Goal: Task Accomplishment & Management: Manage account settings

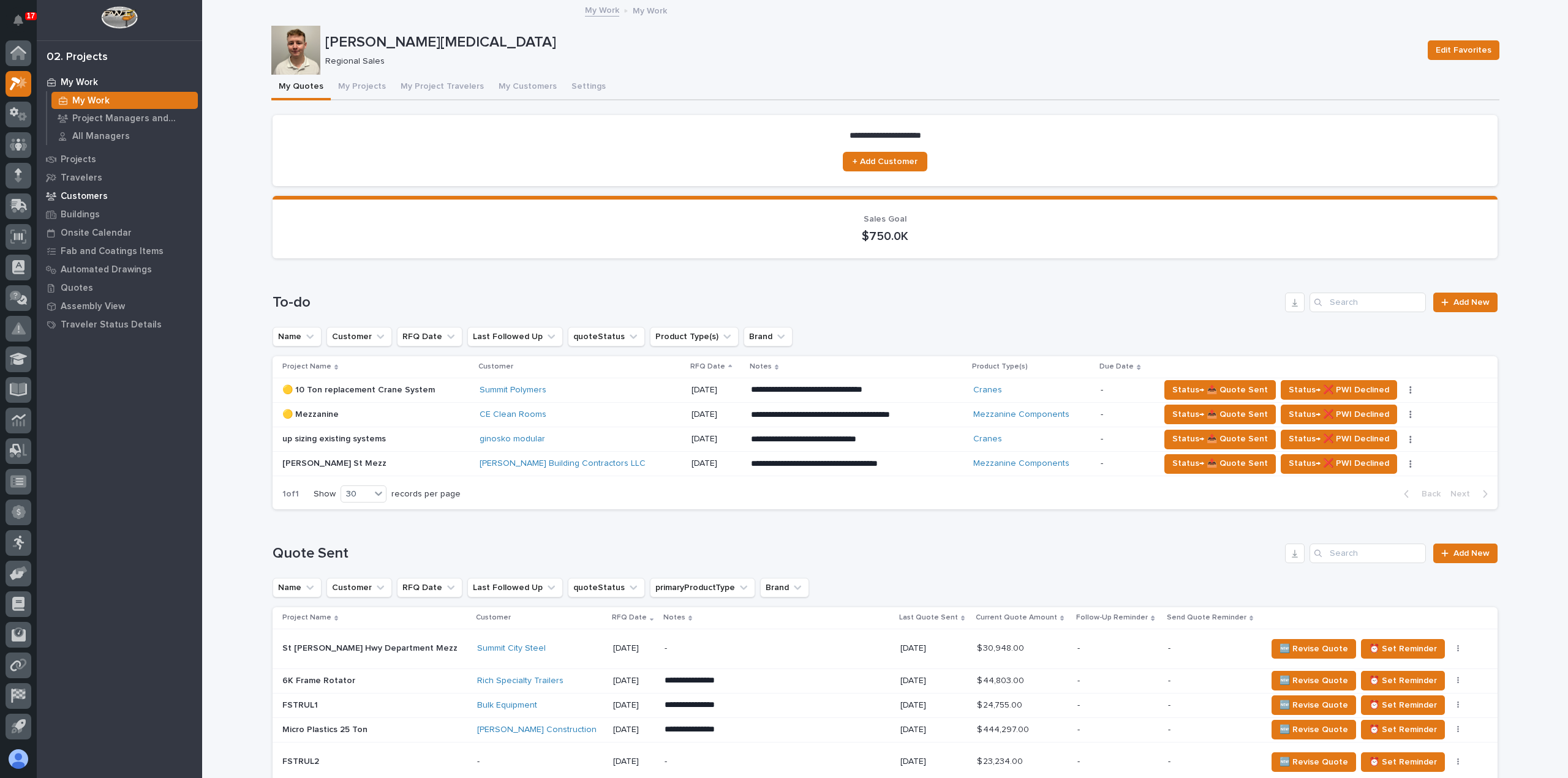
click at [86, 197] on p "Customers" at bounding box center [84, 196] width 47 height 11
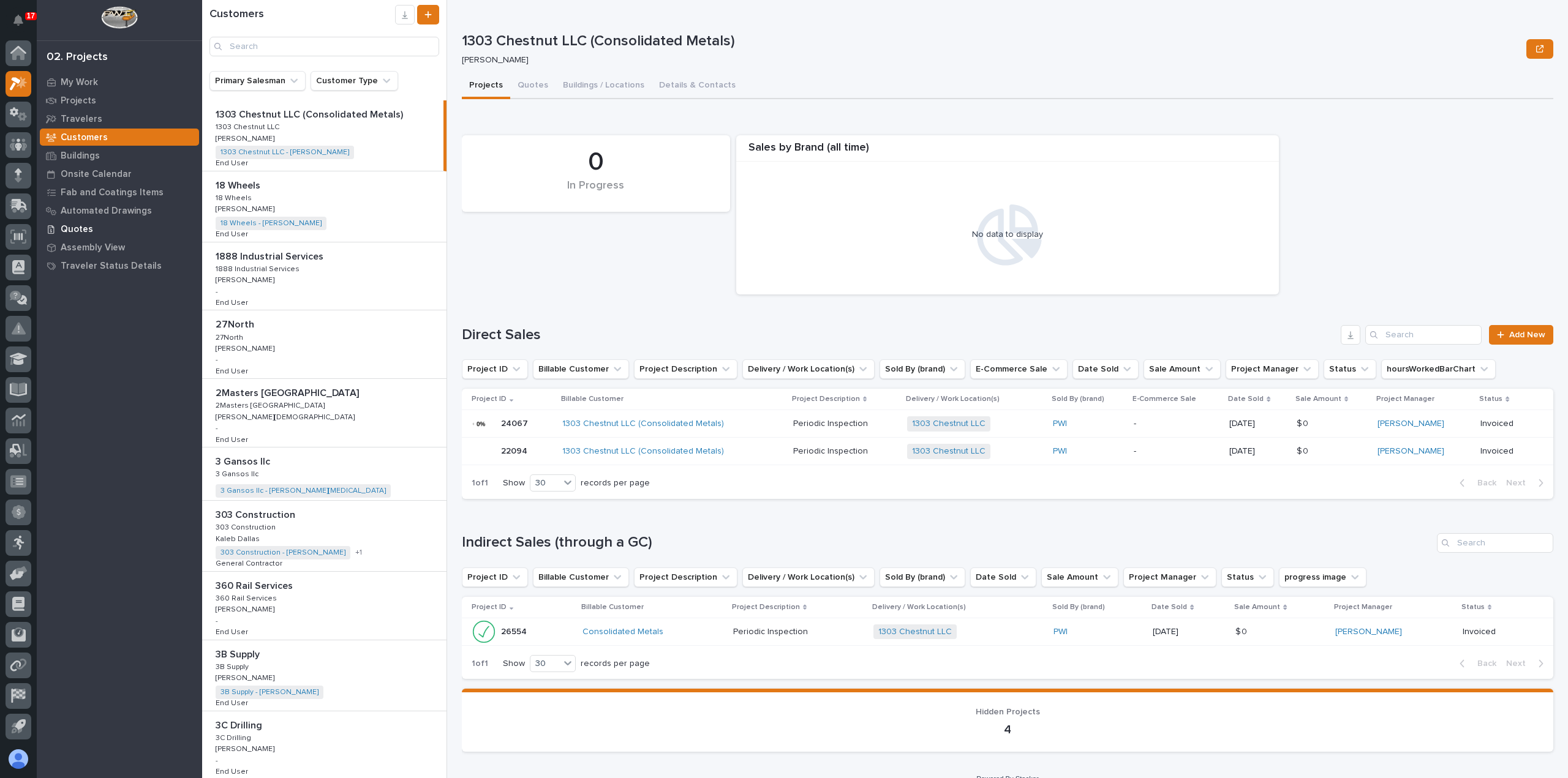
click at [93, 228] on div "Quotes" at bounding box center [120, 229] width 160 height 17
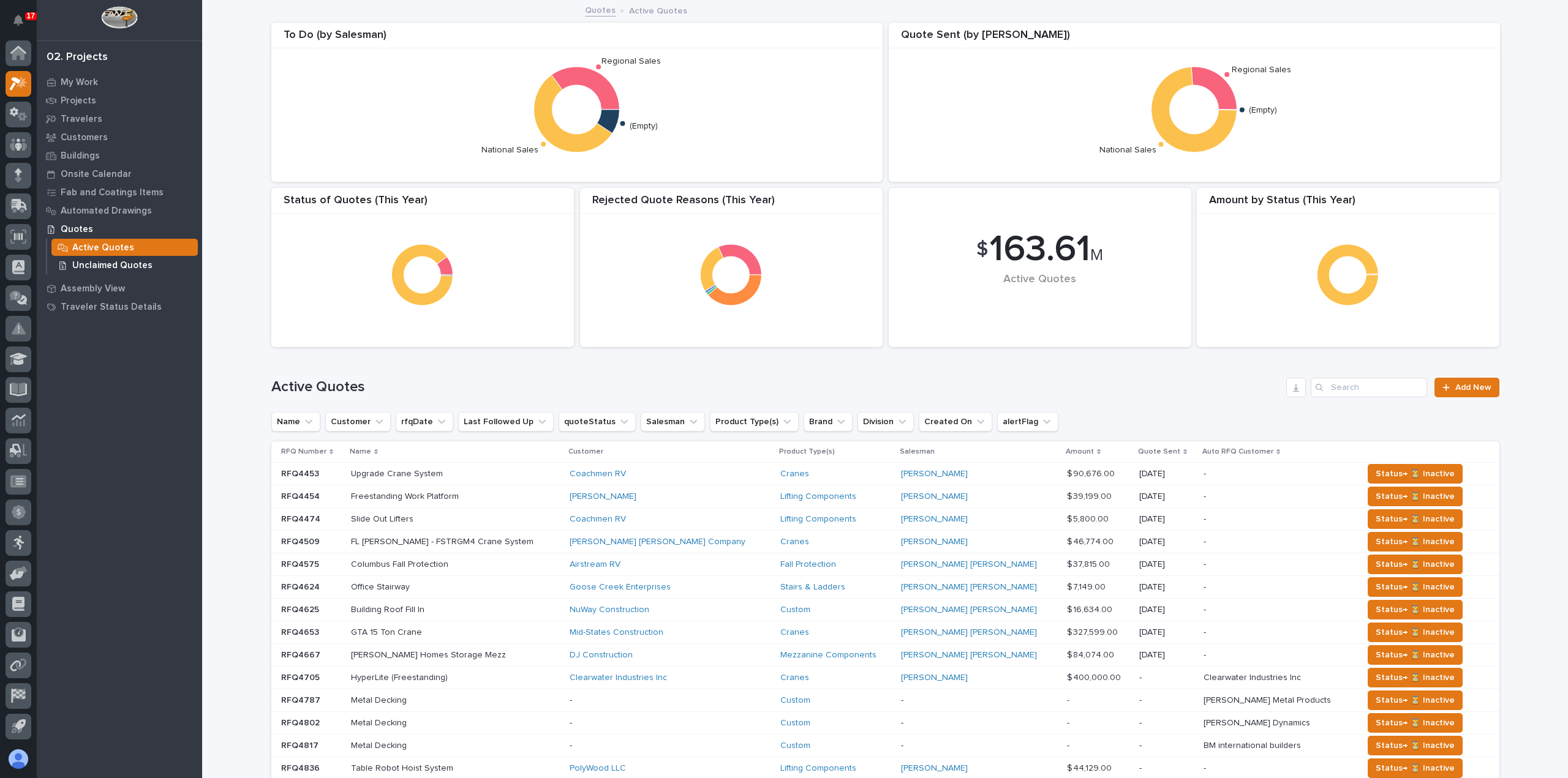
click at [130, 262] on p "Unclaimed Quotes" at bounding box center [112, 265] width 80 height 11
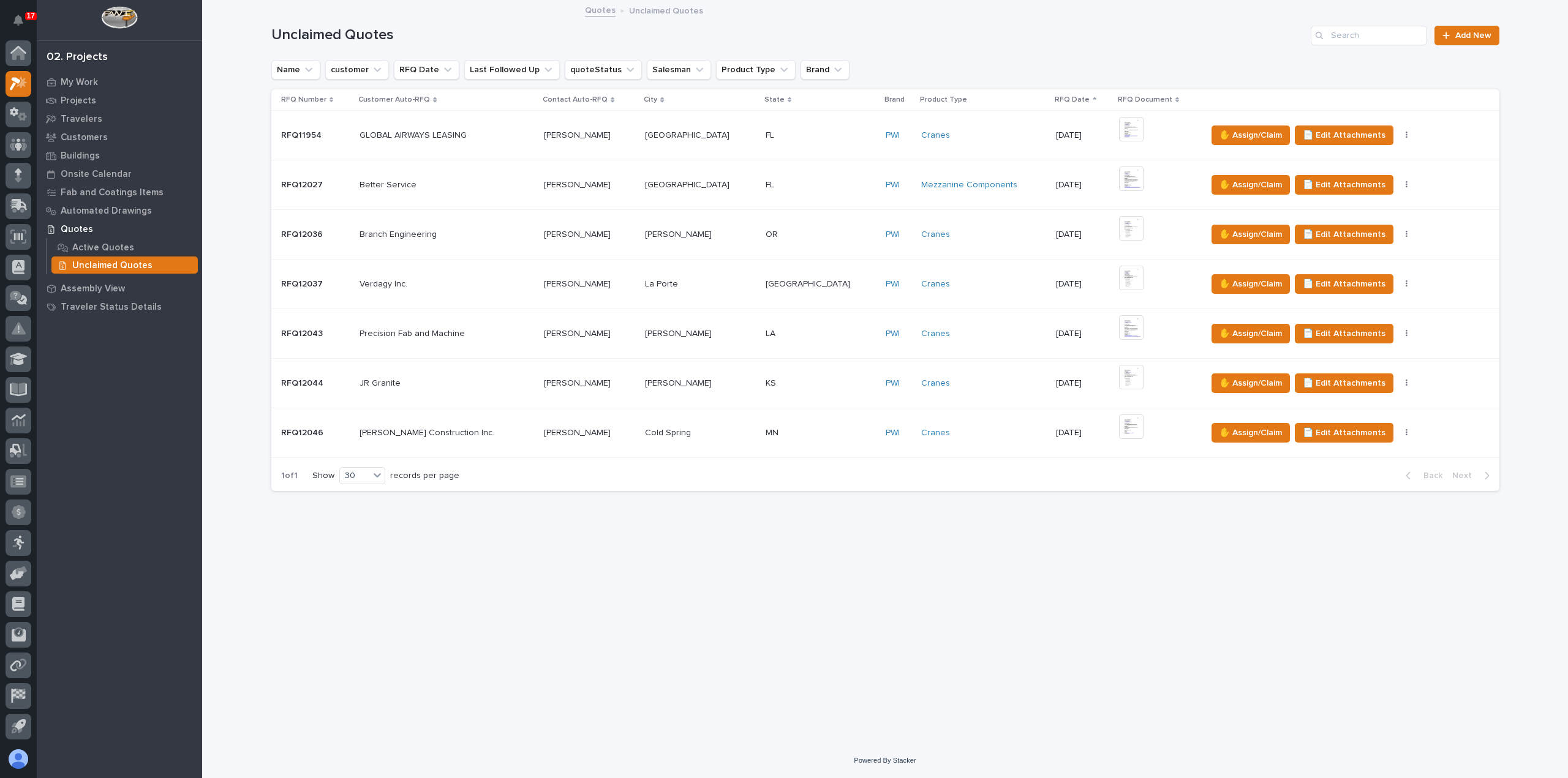
click at [799, 448] on td "MN [GEOGRAPHIC_DATA]" at bounding box center [820, 433] width 120 height 49
click at [705, 399] on td "[PERSON_NAME]" at bounding box center [700, 383] width 120 height 49
click at [611, 351] on td "[PERSON_NAME] [PERSON_NAME]" at bounding box center [589, 334] width 101 height 49
click at [607, 304] on td "[PERSON_NAME] [PERSON_NAME]" at bounding box center [589, 284] width 101 height 49
click at [626, 245] on td "[PERSON_NAME] [PERSON_NAME]" at bounding box center [589, 234] width 101 height 49
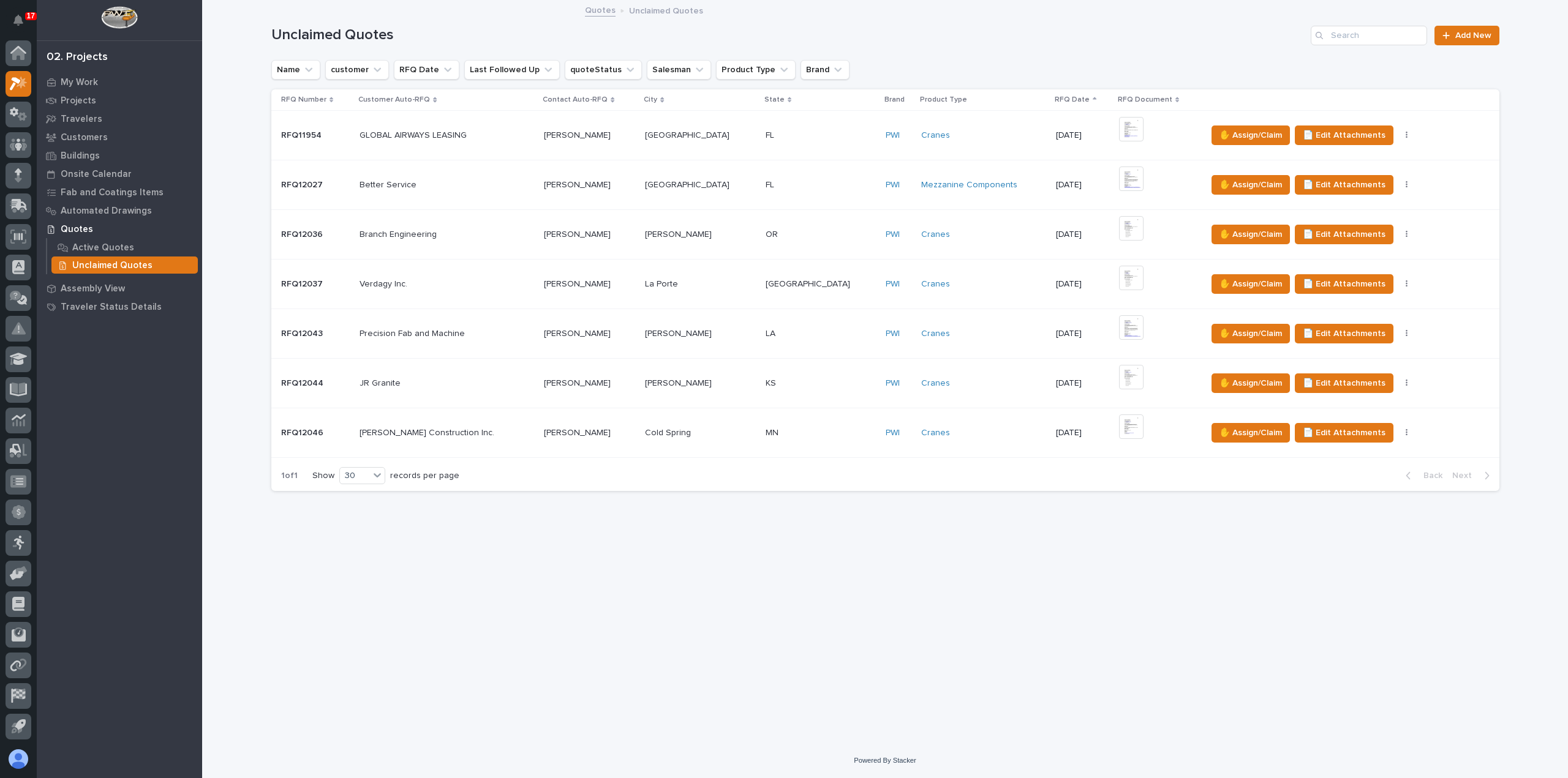
click at [509, 186] on p at bounding box center [446, 186] width 174 height 10
click at [709, 147] on td "Miami [GEOGRAPHIC_DATA]" at bounding box center [700, 135] width 120 height 49
click at [98, 85] on div "My Work" at bounding box center [120, 82] width 160 height 17
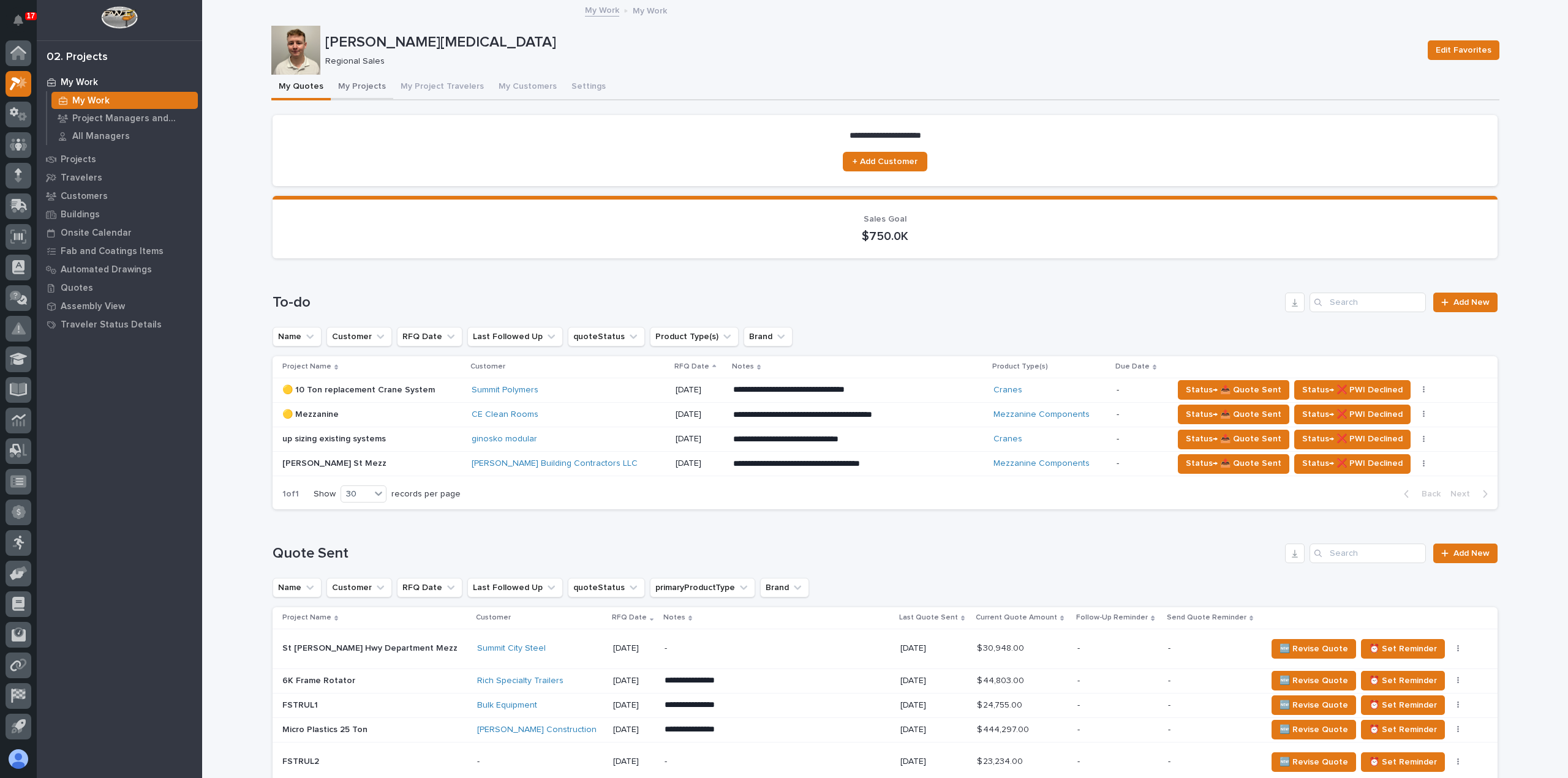
click at [369, 92] on button "My Projects" at bounding box center [362, 88] width 62 height 26
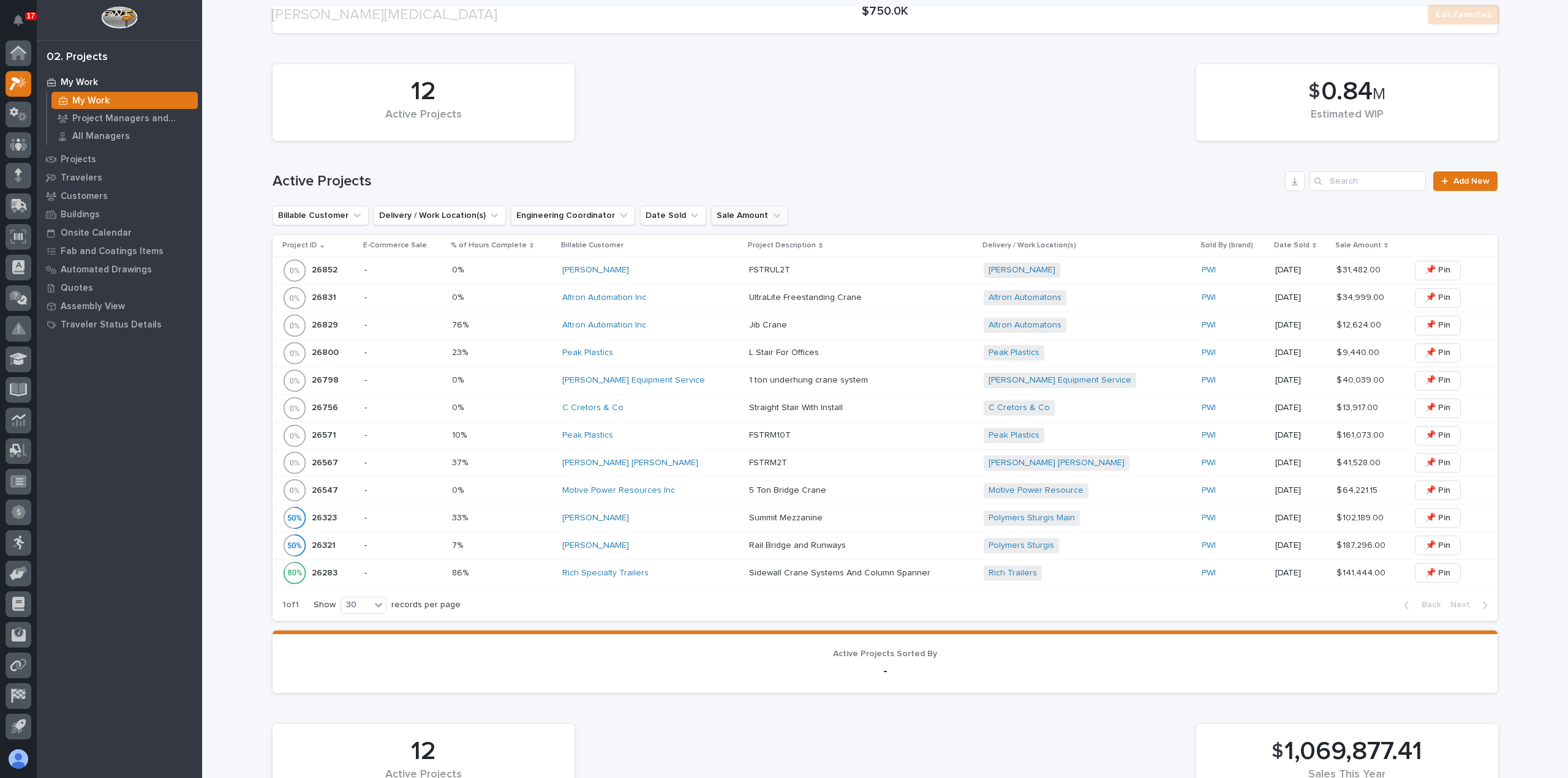
scroll to position [245, 0]
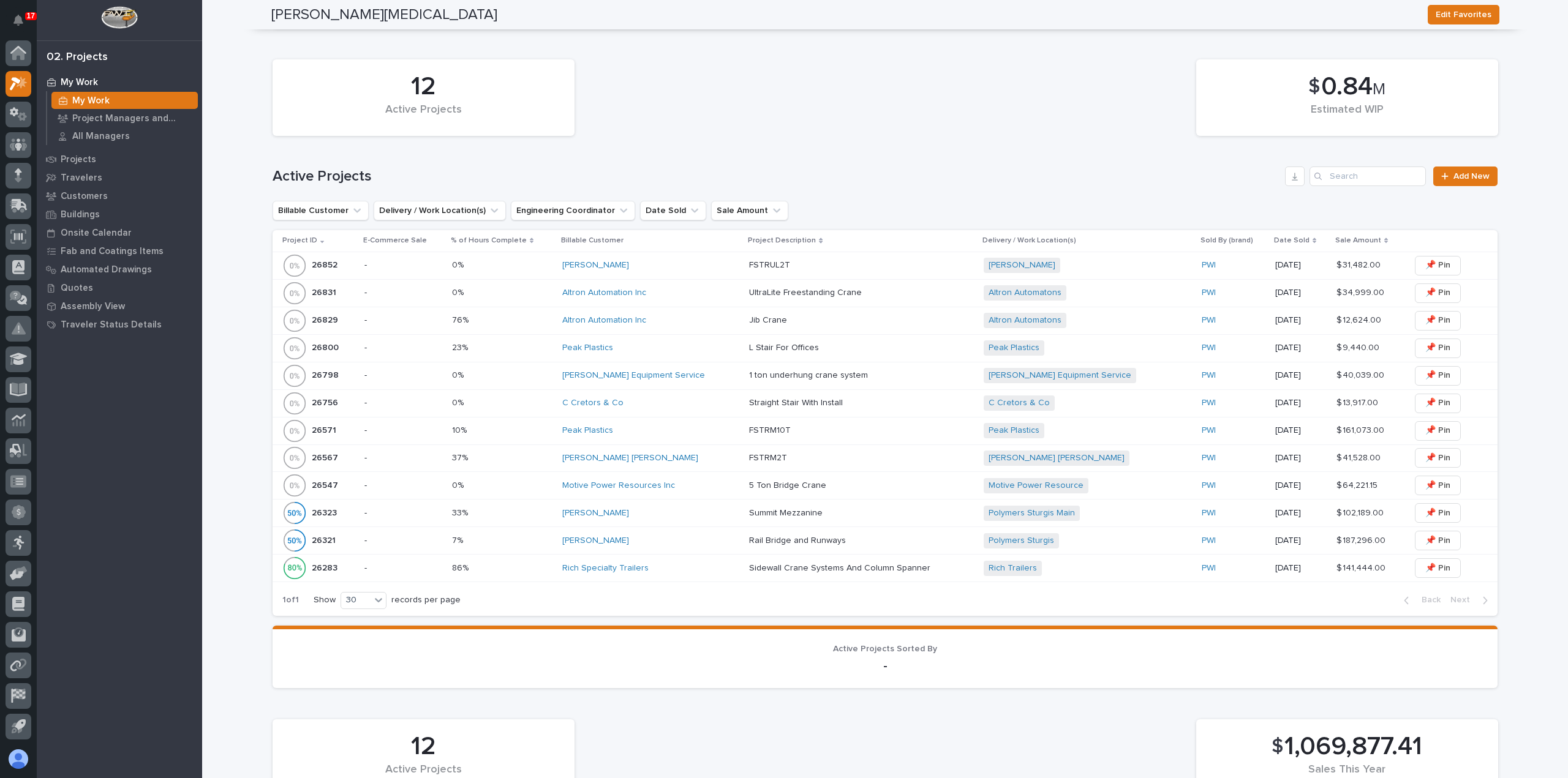
click at [683, 411] on div "C Cretors & Co" at bounding box center [650, 402] width 177 height 20
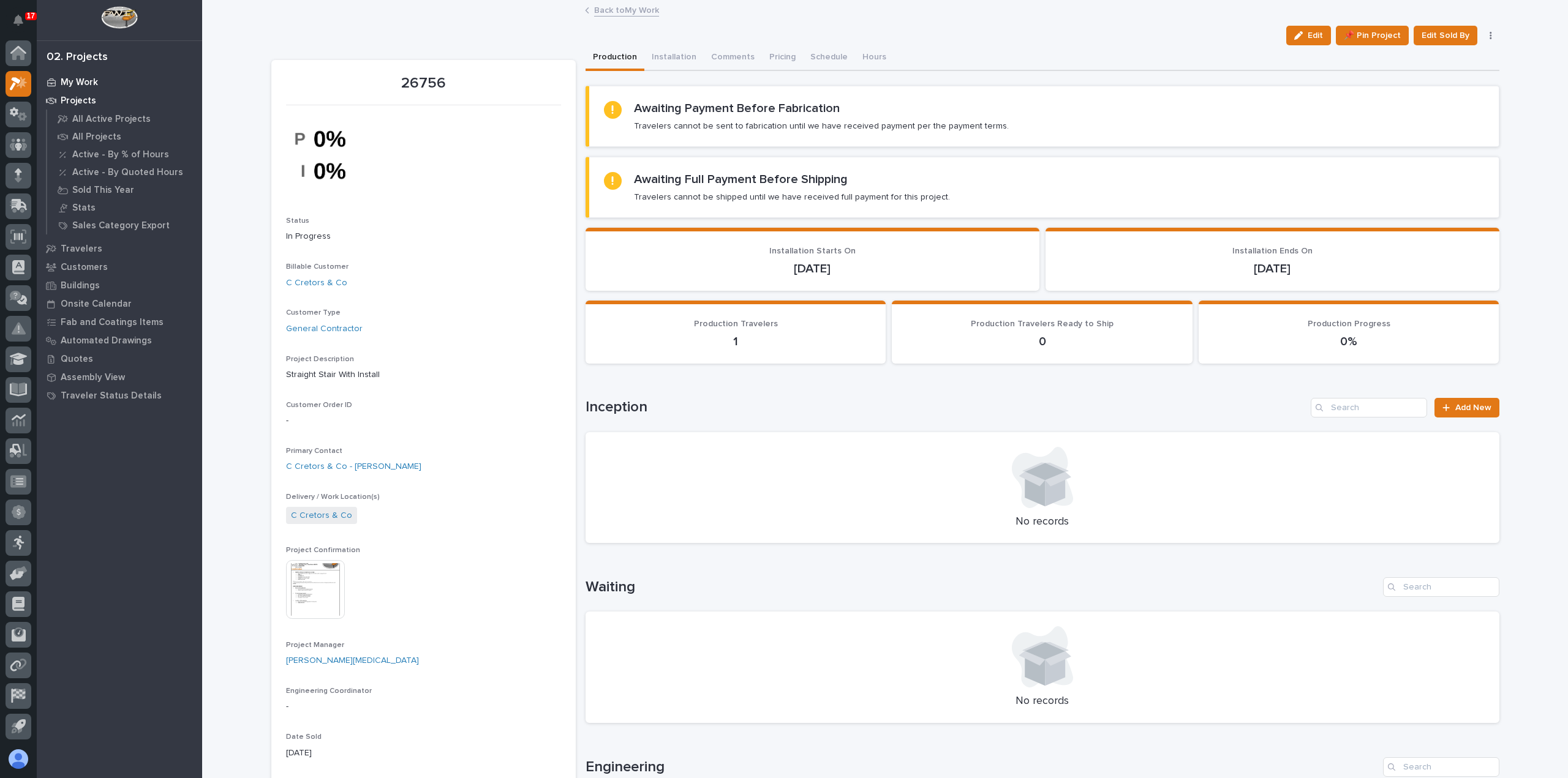
click at [70, 77] on p "My Work" at bounding box center [79, 82] width 37 height 11
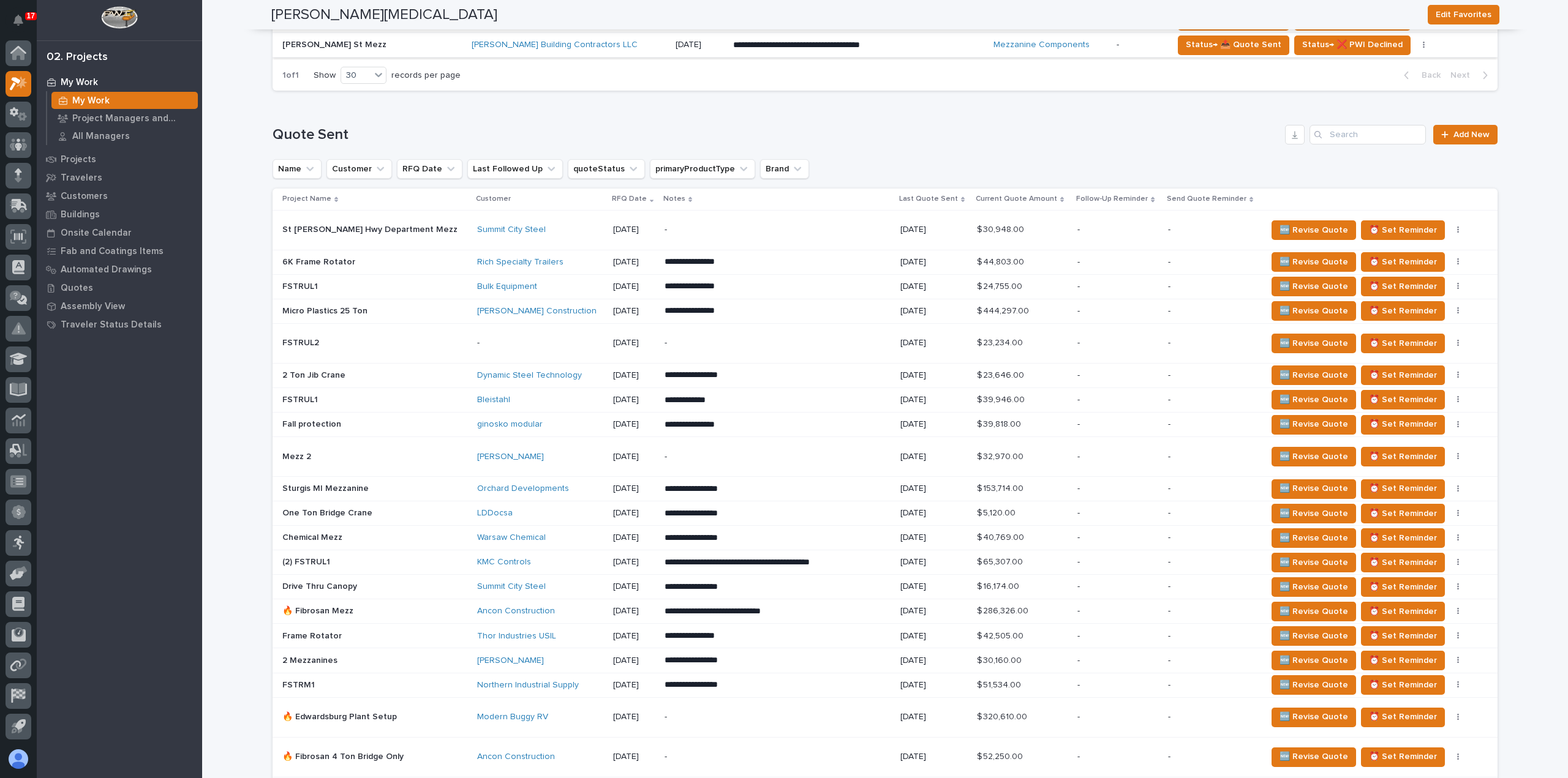
scroll to position [490, 0]
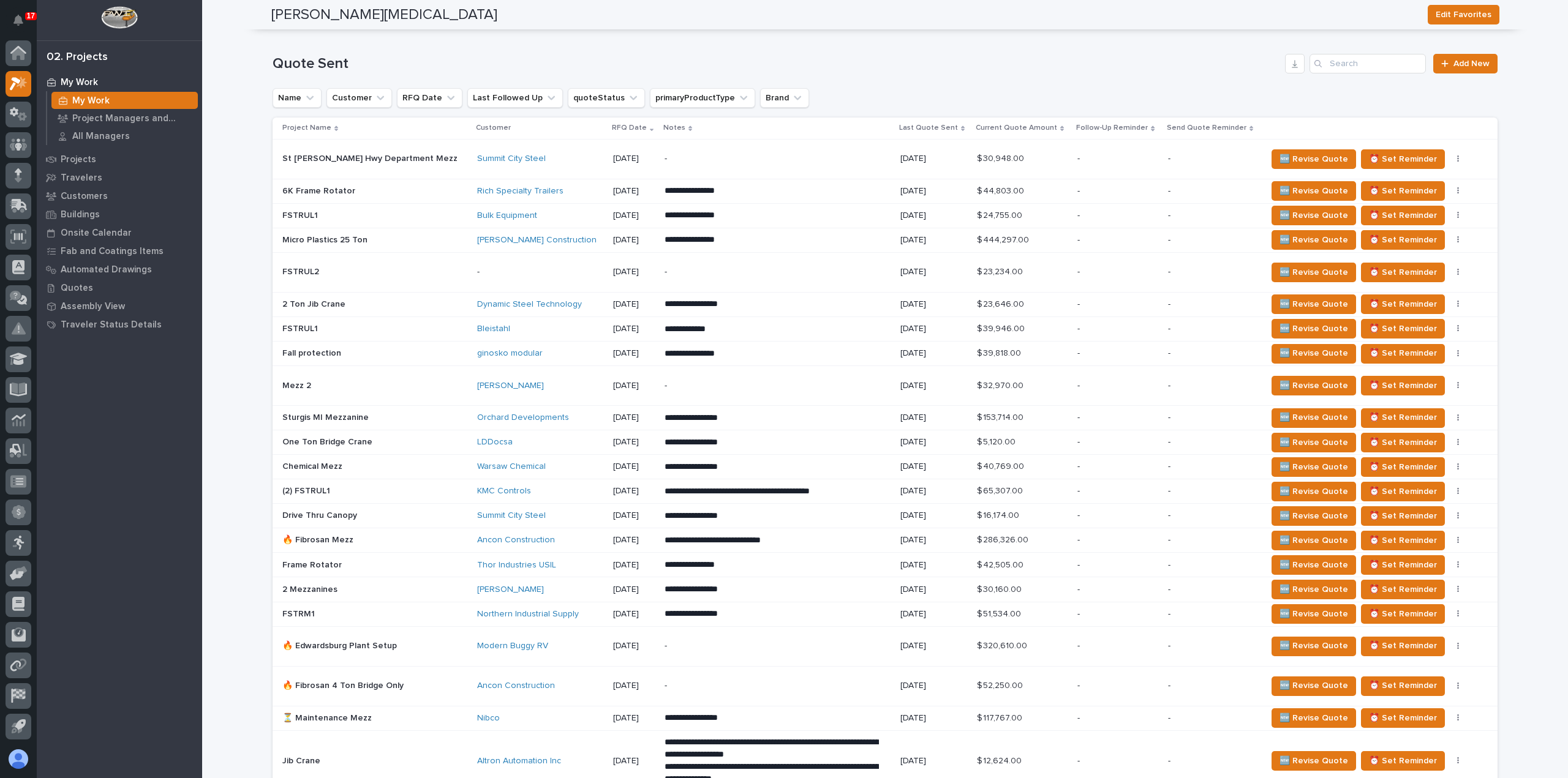
click at [487, 276] on div "-" at bounding box center [539, 271] width 126 height 20
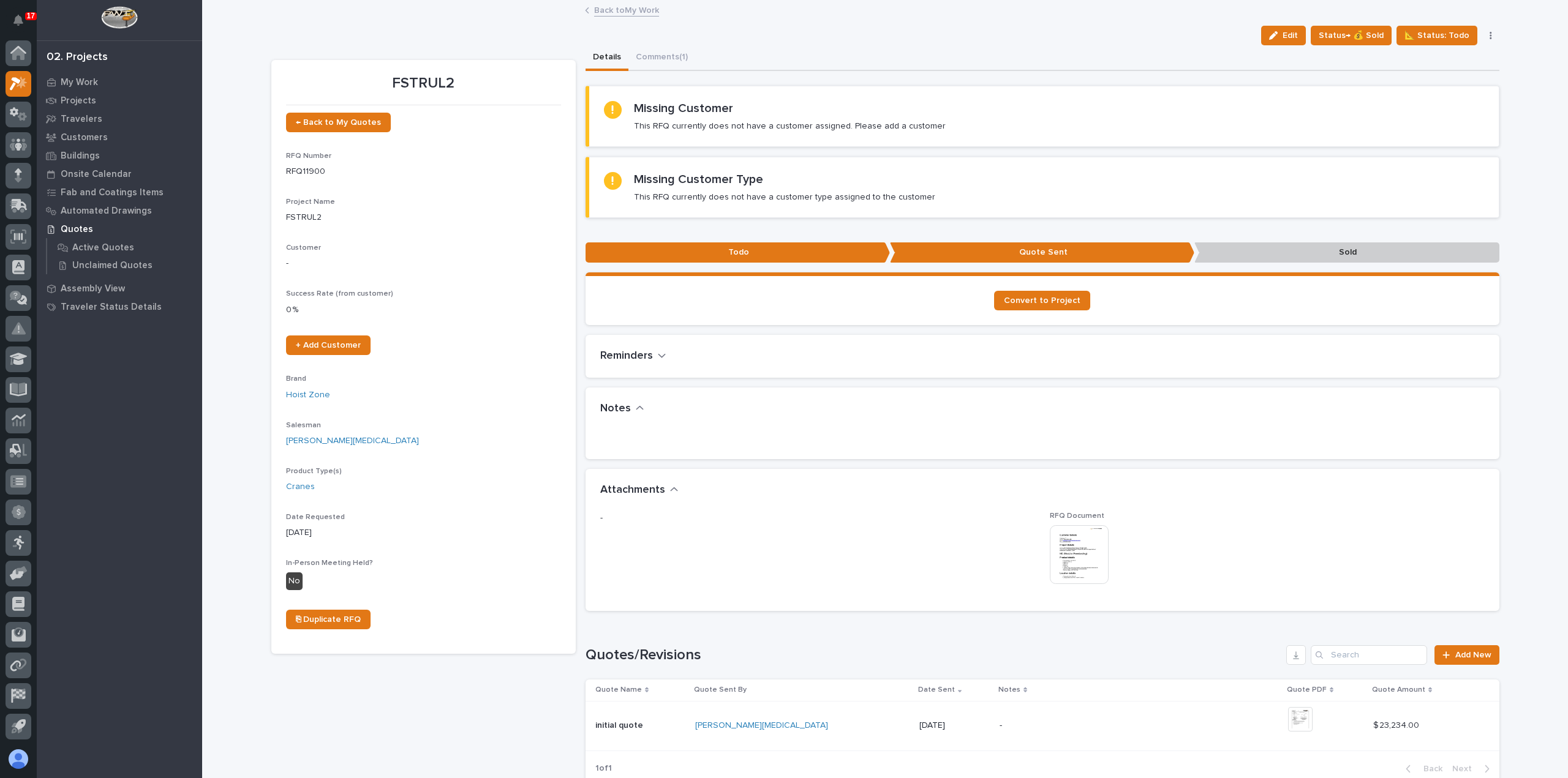
click at [1089, 545] on img at bounding box center [1079, 555] width 59 height 59
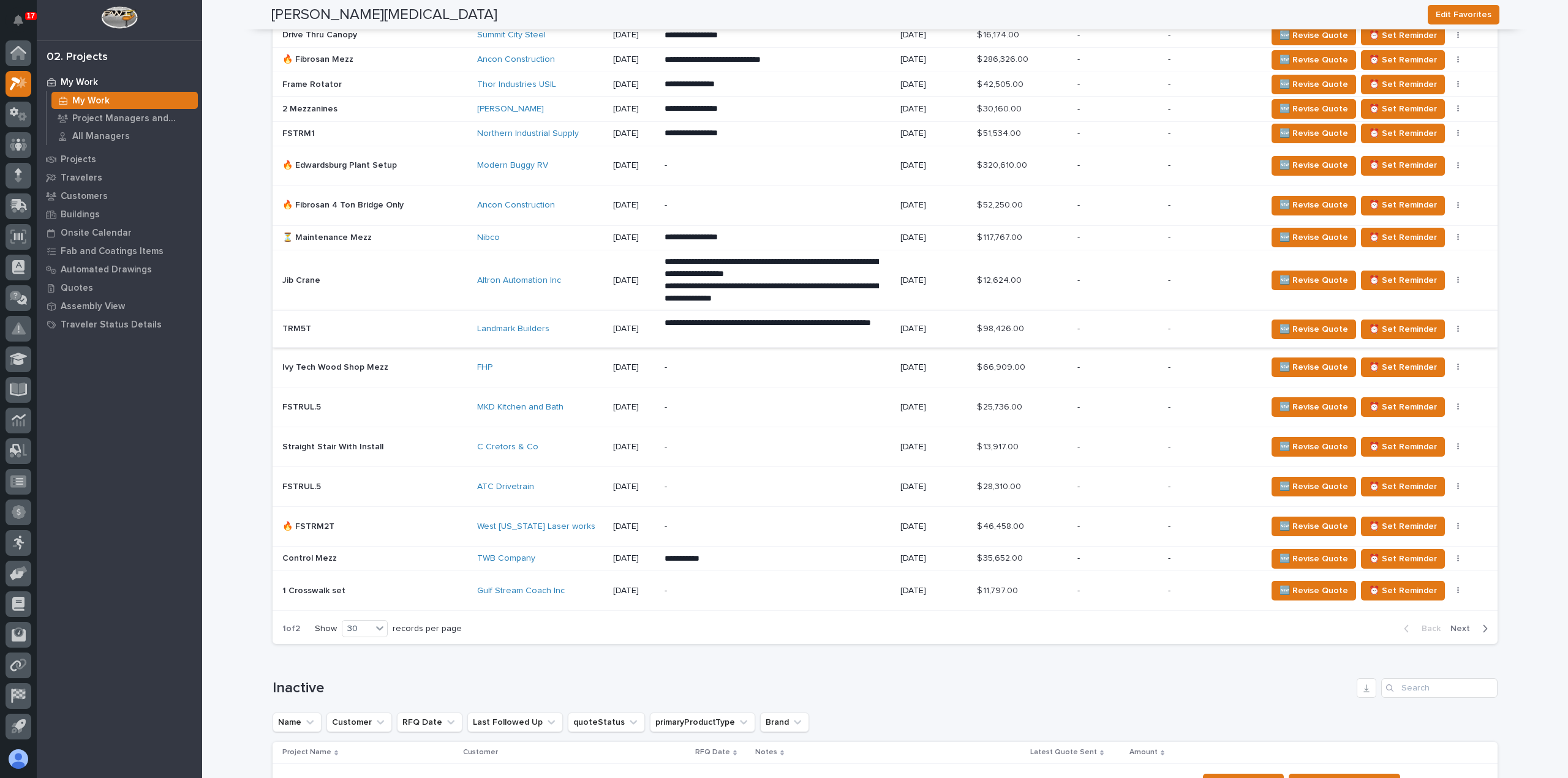
scroll to position [1041, 0]
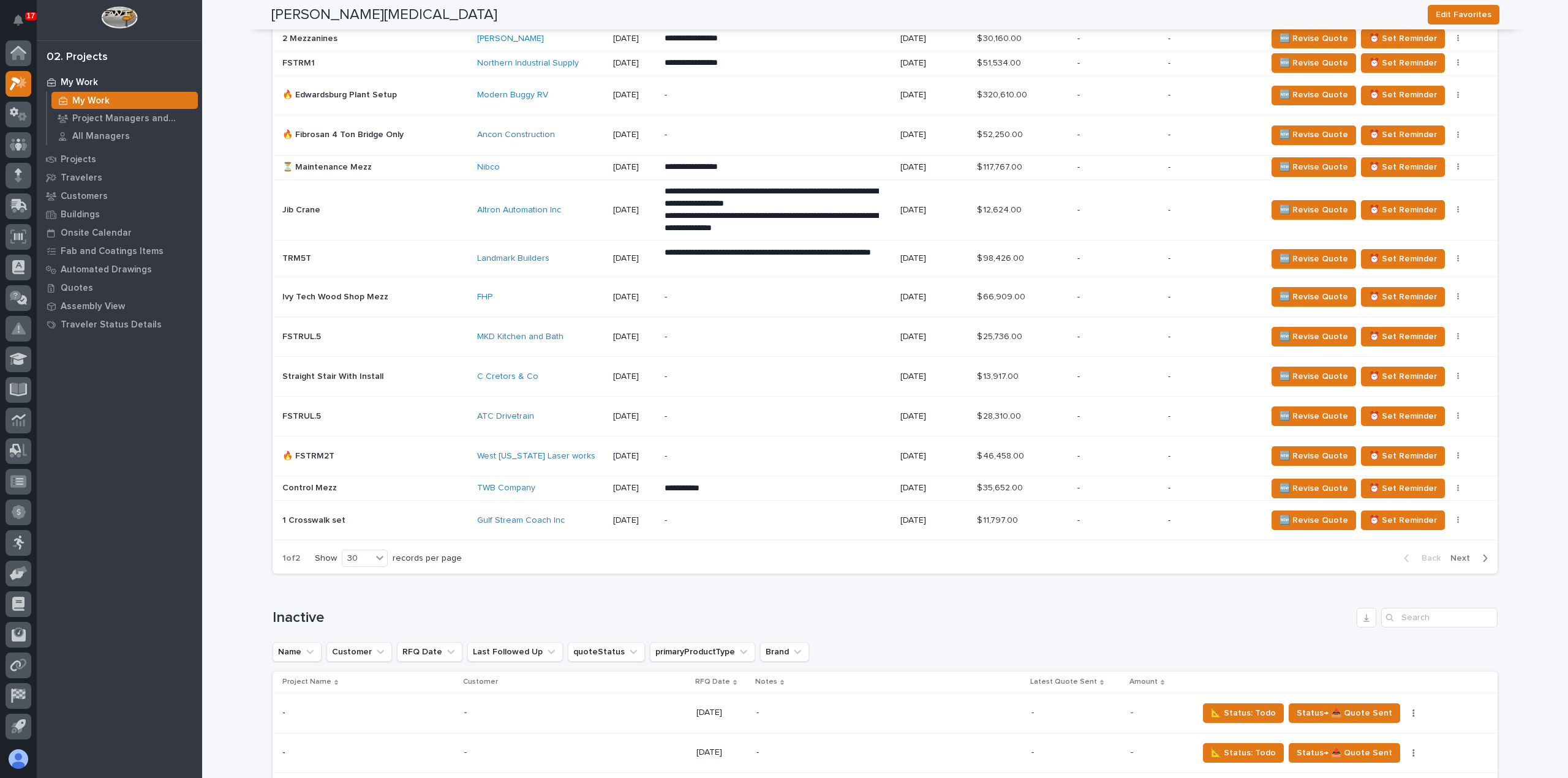
click at [381, 464] on td "🔥 FSTRM2T 🔥 FSTRM2T" at bounding box center [372, 456] width 199 height 40
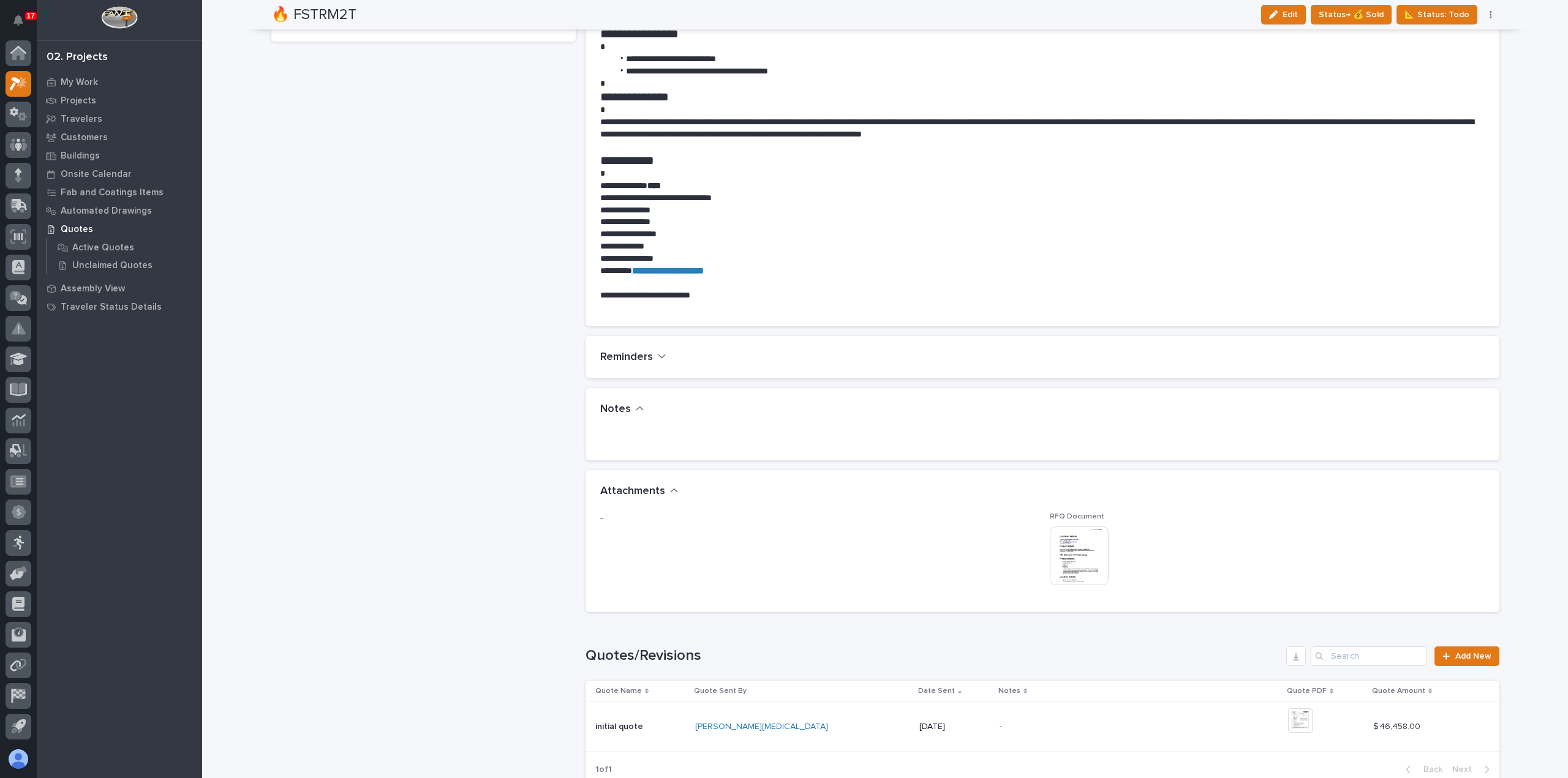
scroll to position [796, 0]
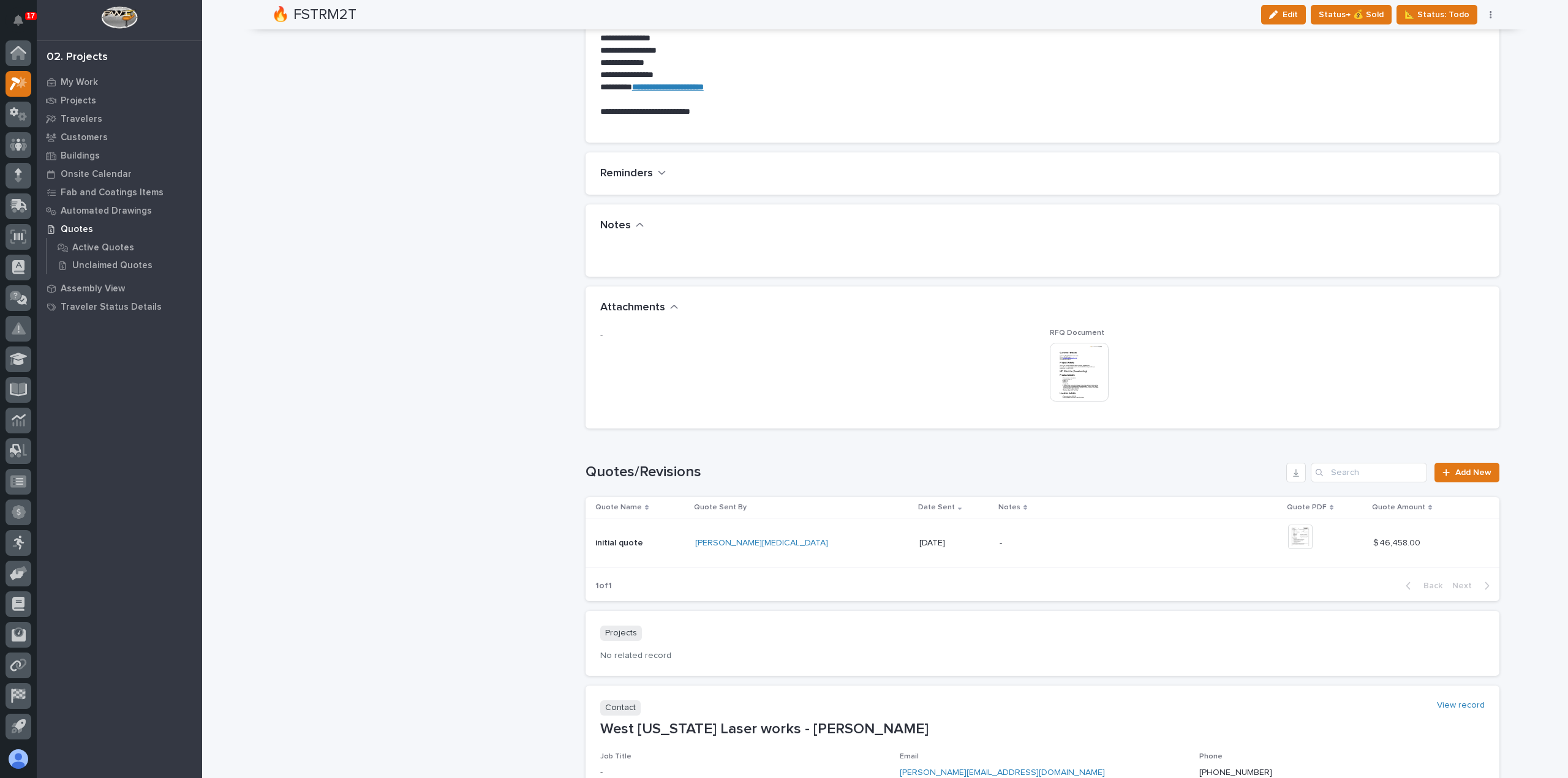
click at [1088, 378] on img at bounding box center [1079, 372] width 59 height 59
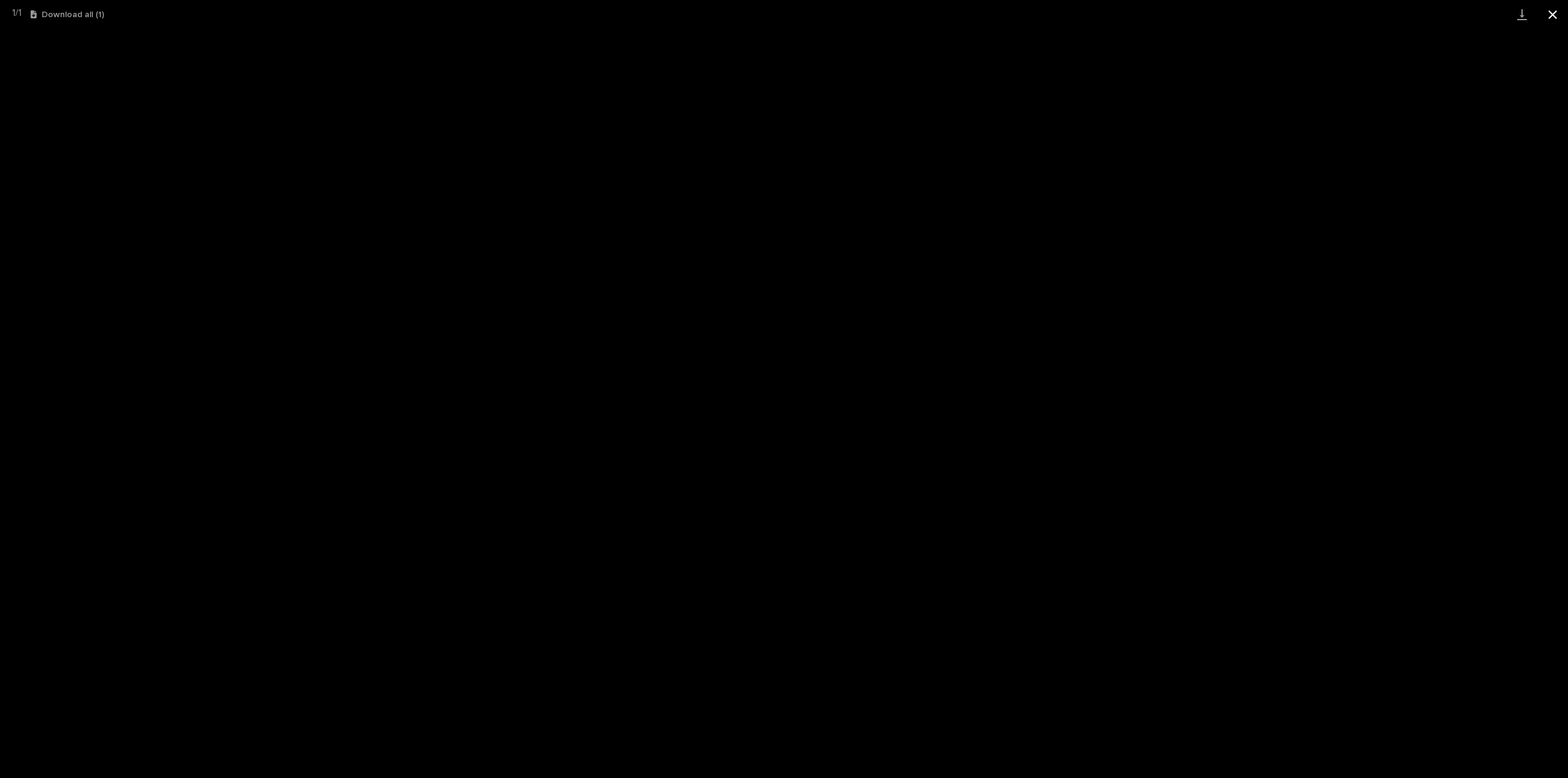
click at [1555, 11] on button "Close gallery" at bounding box center [1552, 14] width 30 height 29
